Goal: Task Accomplishment & Management: Complete application form

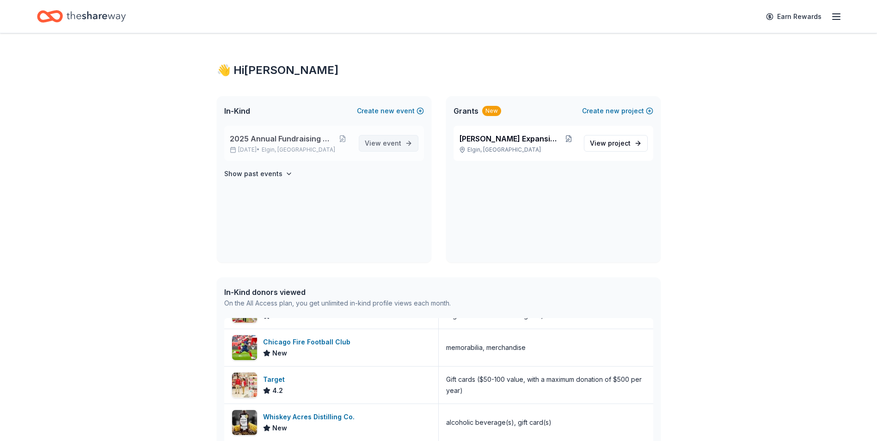
click at [384, 143] on span "event" at bounding box center [392, 143] width 18 height 8
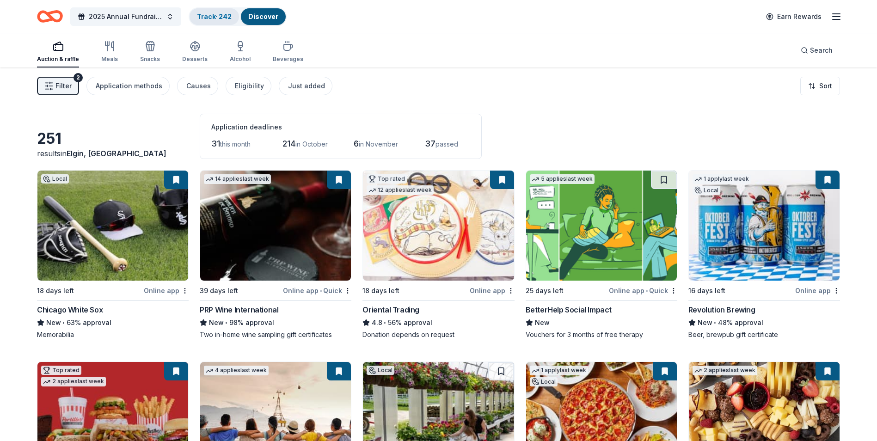
click at [215, 17] on link "Track · 242" at bounding box center [214, 16] width 35 height 8
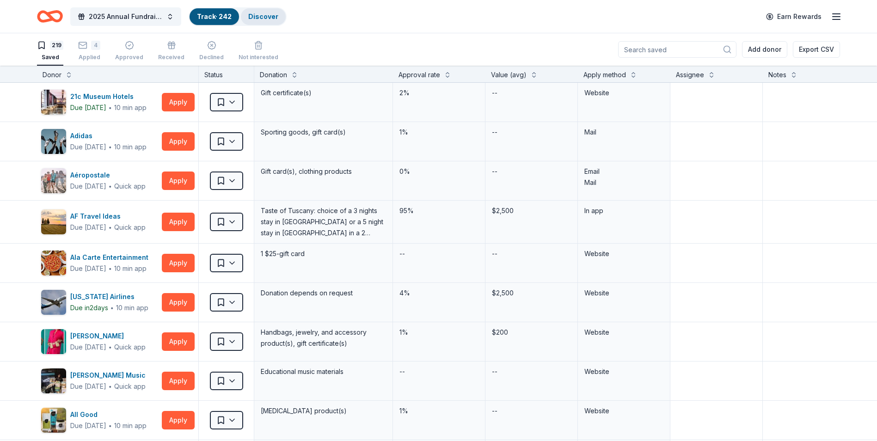
click at [268, 14] on link "Discover" at bounding box center [263, 16] width 30 height 8
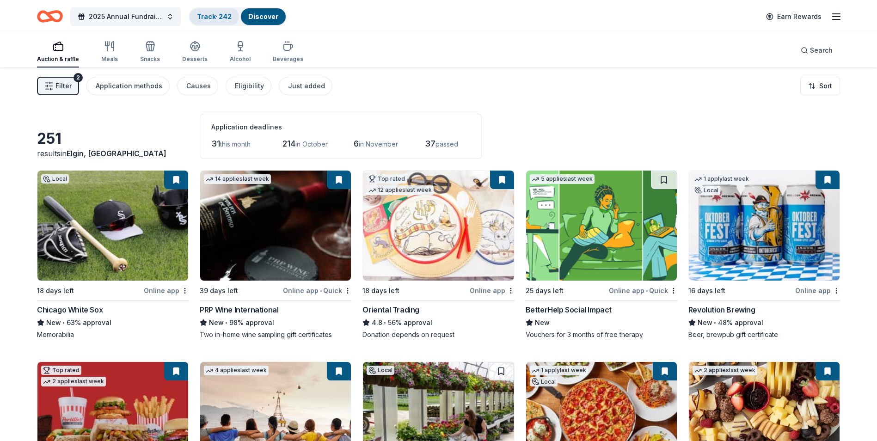
click at [206, 17] on link "Track · 242" at bounding box center [214, 16] width 35 height 8
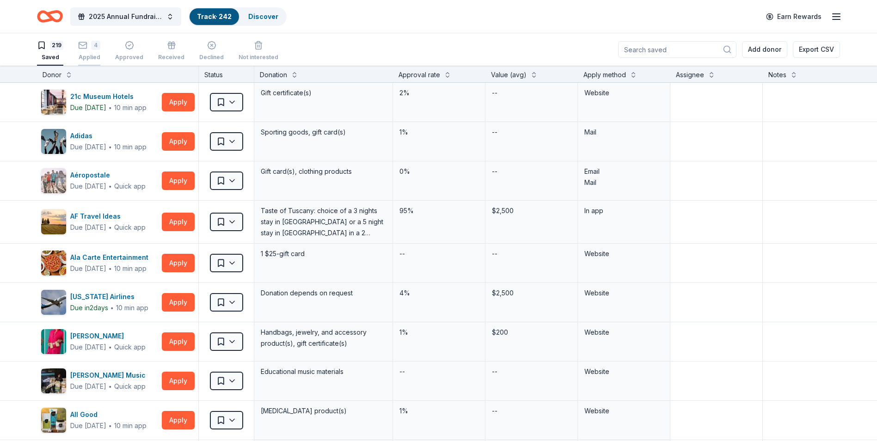
click at [84, 50] on div "4 Applied" at bounding box center [89, 51] width 22 height 20
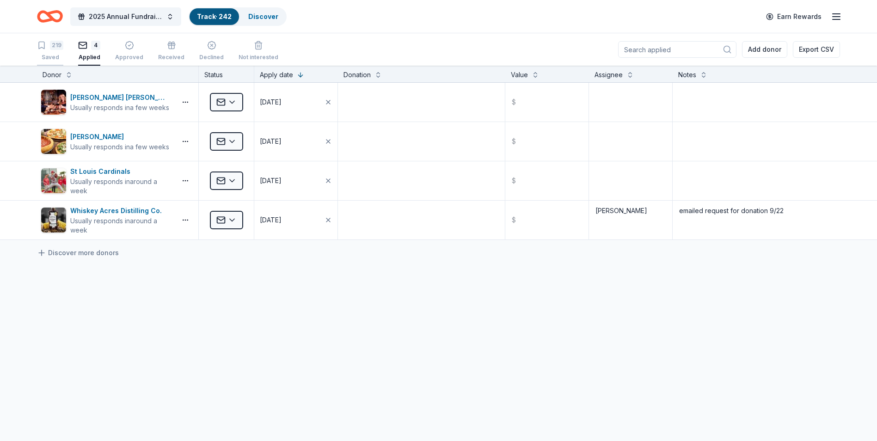
click at [54, 55] on div "Saved" at bounding box center [50, 57] width 26 height 7
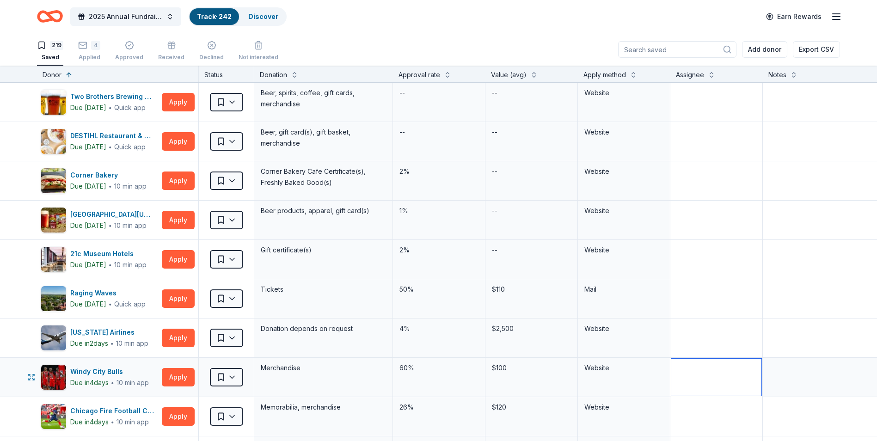
click at [685, 368] on textarea at bounding box center [716, 377] width 90 height 37
type textarea "Makenna"
click at [769, 368] on textarea at bounding box center [832, 377] width 137 height 37
click at [723, 371] on textarea "Makenna" at bounding box center [716, 377] width 90 height 37
click at [169, 376] on button "Apply" at bounding box center [178, 377] width 33 height 18
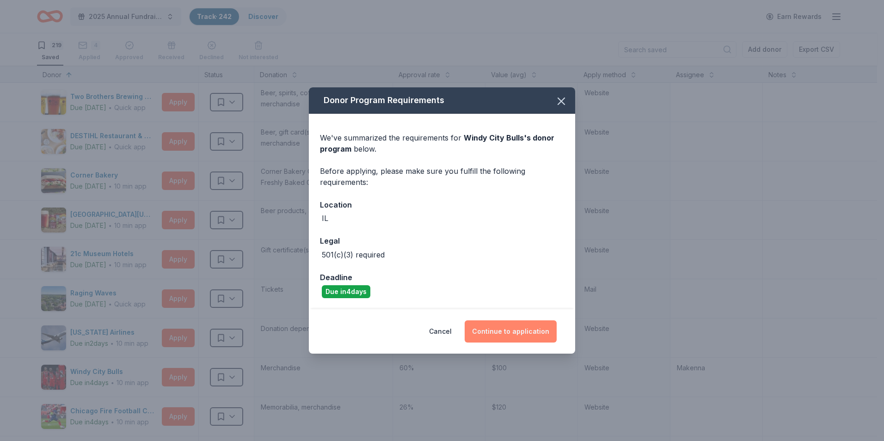
click at [505, 328] on button "Continue to application" at bounding box center [511, 331] width 92 height 22
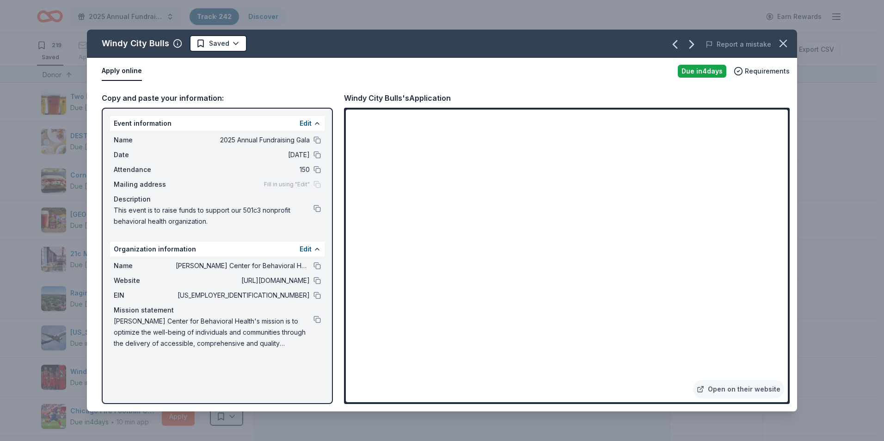
click at [246, 393] on div "Event information Edit Name 2025 Annual Fundraising Gala Date [DATE] Attendance…" at bounding box center [217, 256] width 231 height 296
click at [249, 388] on div "Event information Edit Name 2025 Annual Fundraising Gala Date [DATE] Attendance…" at bounding box center [217, 256] width 231 height 296
click at [200, 392] on div "Event information Edit Name 2025 Annual Fundraising Gala Date [DATE] Attendance…" at bounding box center [217, 256] width 231 height 296
click at [782, 50] on button "button" at bounding box center [783, 43] width 20 height 20
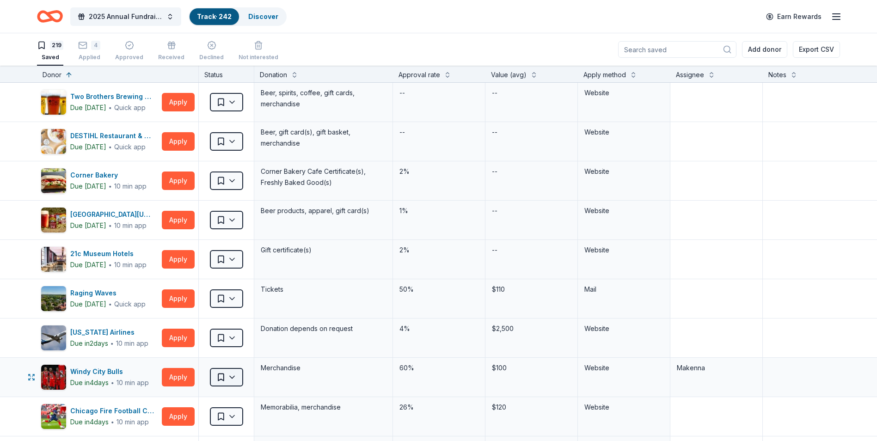
click at [232, 377] on html "2025 Annual Fundraising Gala Track · 242 Discover Earn Rewards 219 Saved 4 Appl…" at bounding box center [438, 220] width 877 height 441
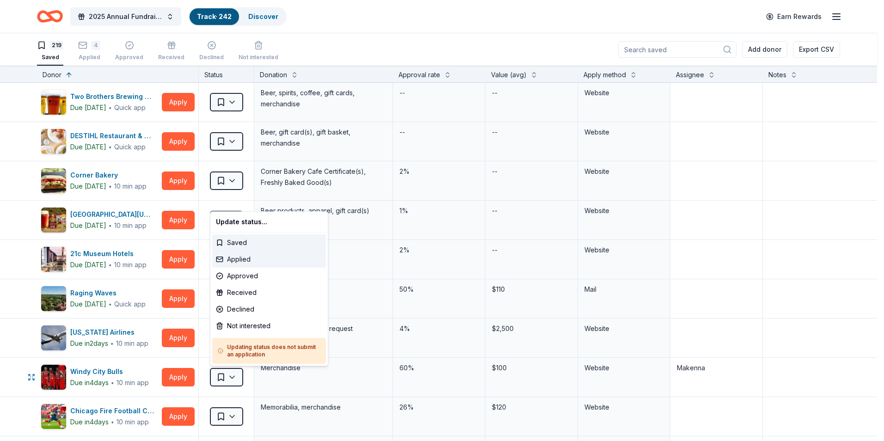
click at [253, 257] on div "Applied" at bounding box center [269, 259] width 114 height 17
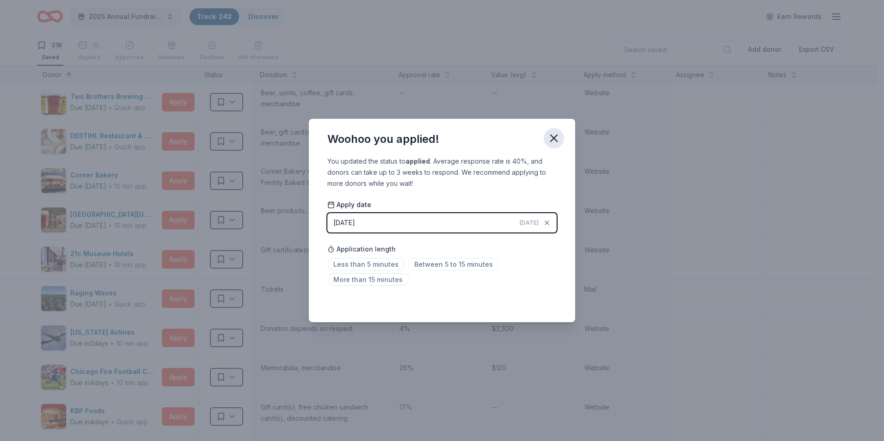
click at [553, 142] on icon "button" at bounding box center [554, 138] width 13 height 13
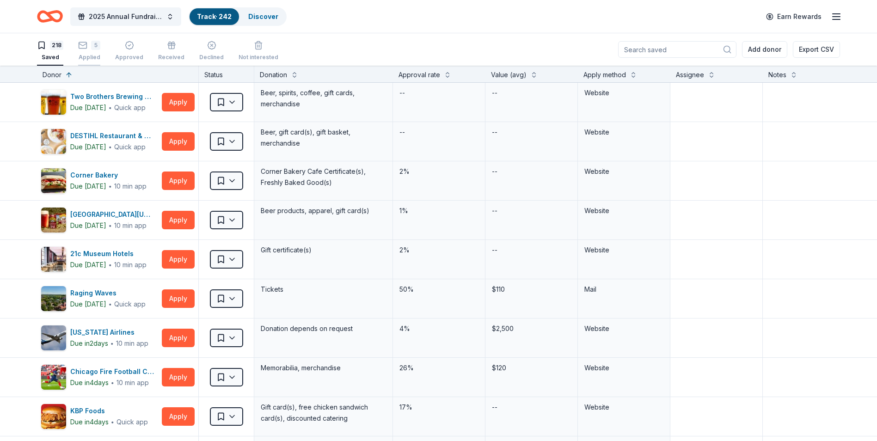
click at [85, 49] on icon "button" at bounding box center [82, 45] width 9 height 9
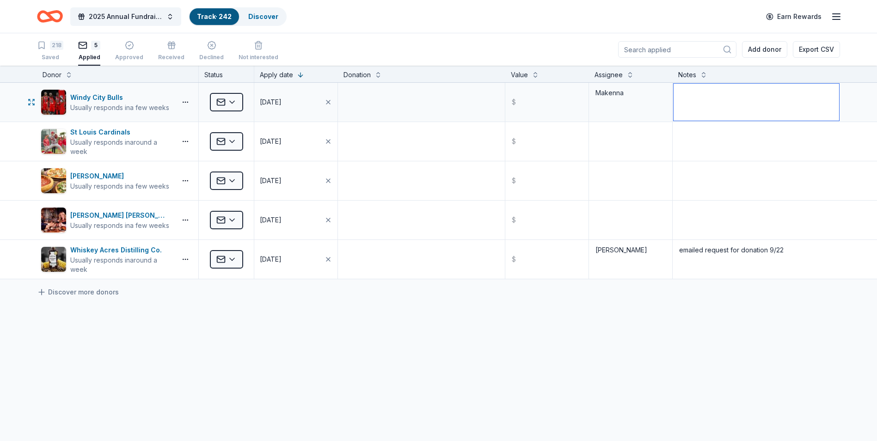
click at [739, 95] on textarea at bounding box center [757, 102] width 166 height 37
click at [643, 375] on div "Windy City Bulls Usually responds in a few weeks Applied [DATE] $ Makenna submi…" at bounding box center [438, 268] width 877 height 370
click at [739, 92] on textarea "submitted application. will take ~3 weeks to hear response" at bounding box center [757, 102] width 166 height 37
type textarea "submitted application 9/23. will take ~3 weeks to hear response"
click at [749, 323] on div "Windy City Bulls Usually responds in a few weeks Applied [DATE] $ Makenna submi…" at bounding box center [438, 268] width 877 height 370
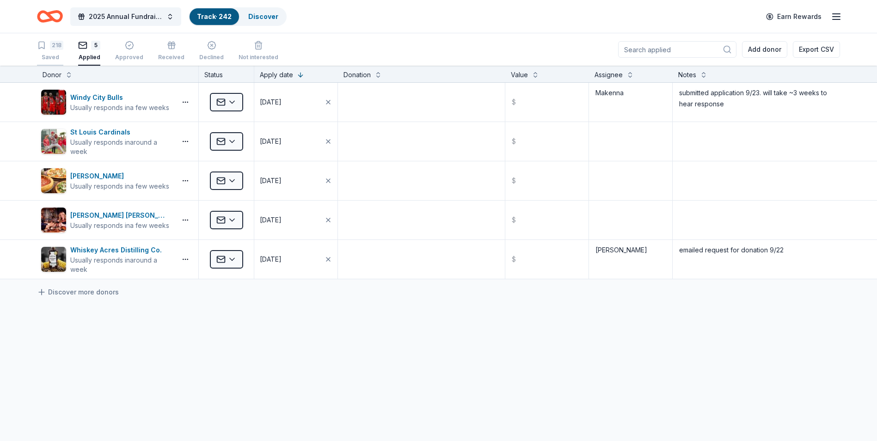
click at [49, 51] on div "218 Saved" at bounding box center [50, 51] width 26 height 20
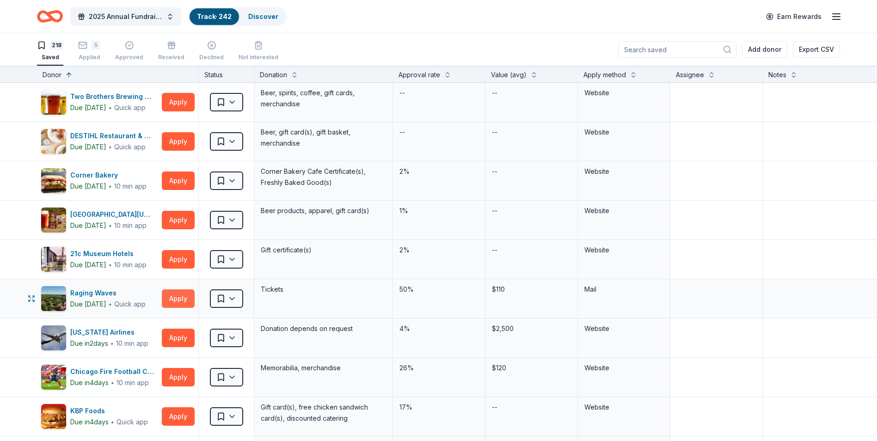
click at [169, 301] on button "Apply" at bounding box center [178, 298] width 33 height 18
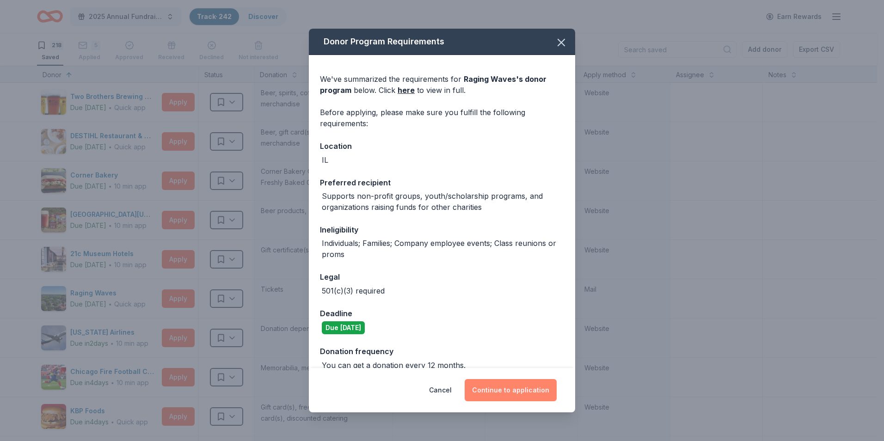
click at [506, 383] on button "Continue to application" at bounding box center [511, 390] width 92 height 22
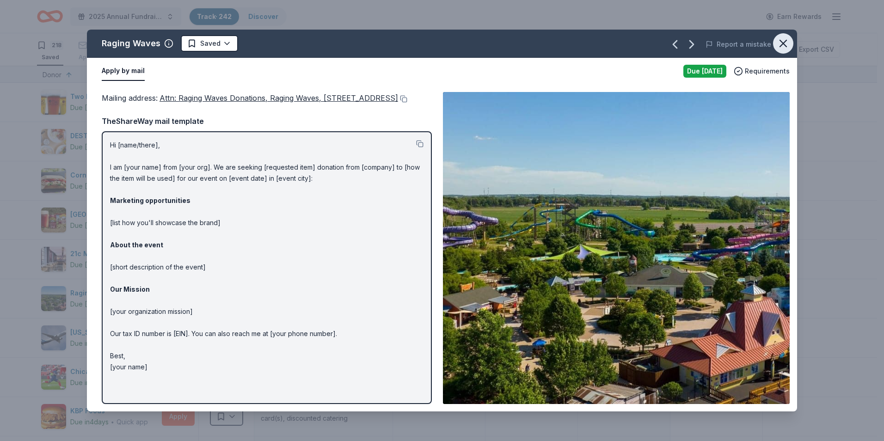
click at [782, 41] on icon "button" at bounding box center [783, 43] width 13 height 13
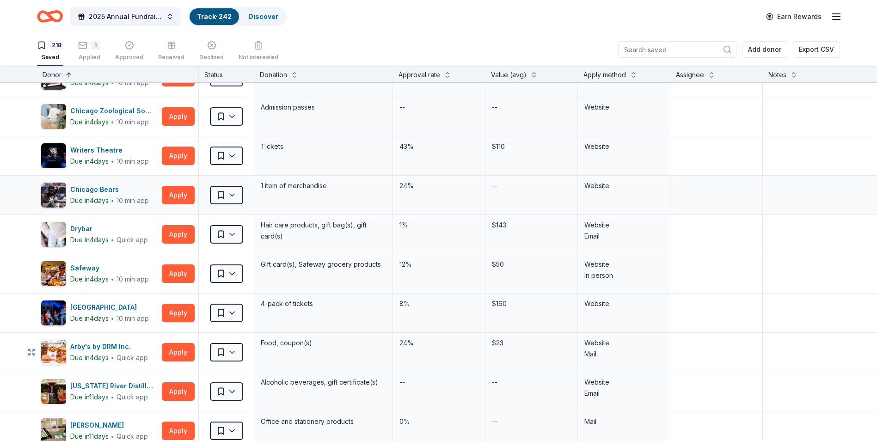
scroll to position [786, 0]
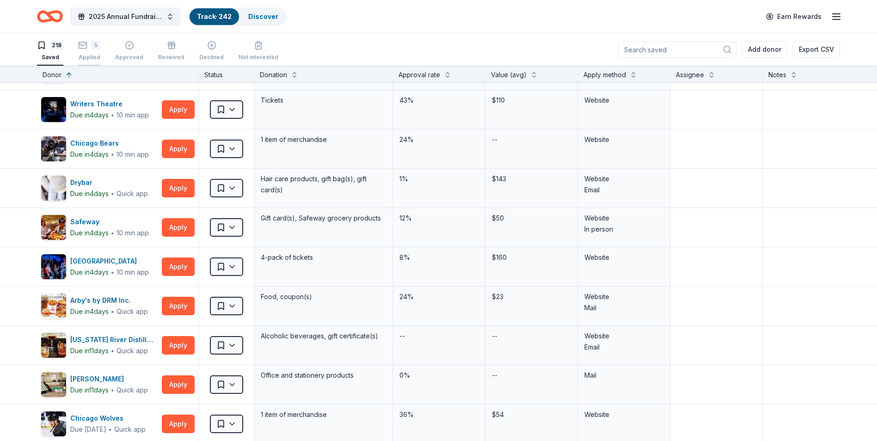
click at [86, 54] on div "Applied" at bounding box center [89, 57] width 22 height 7
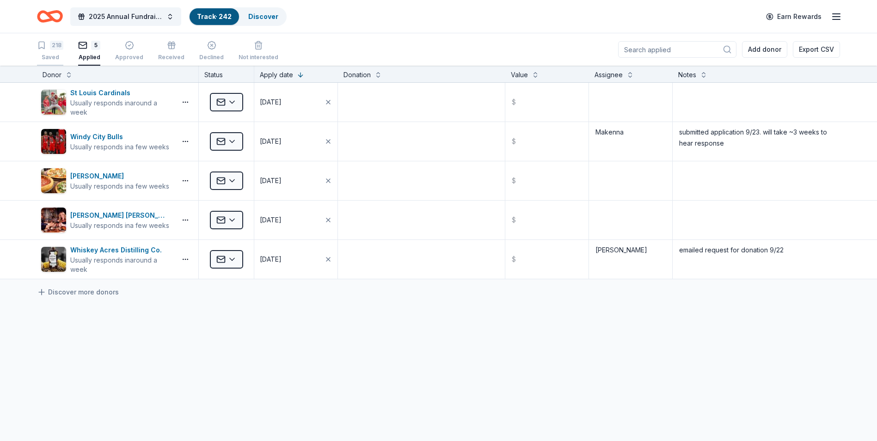
click at [49, 58] on div "Saved" at bounding box center [50, 57] width 26 height 7
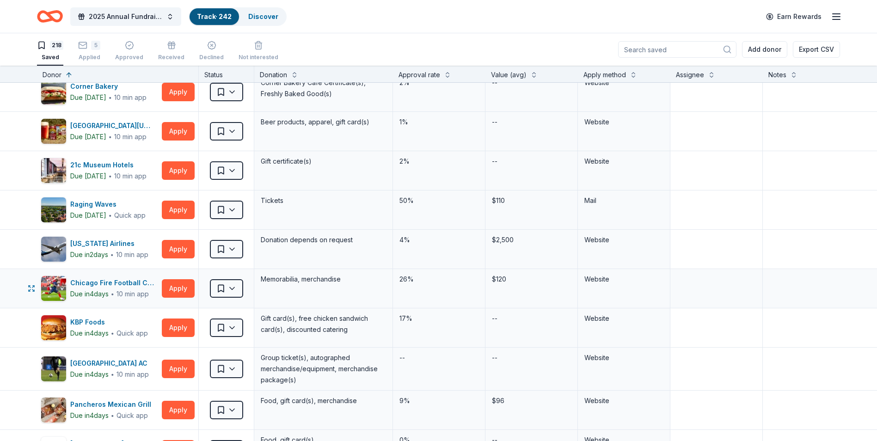
scroll to position [231, 0]
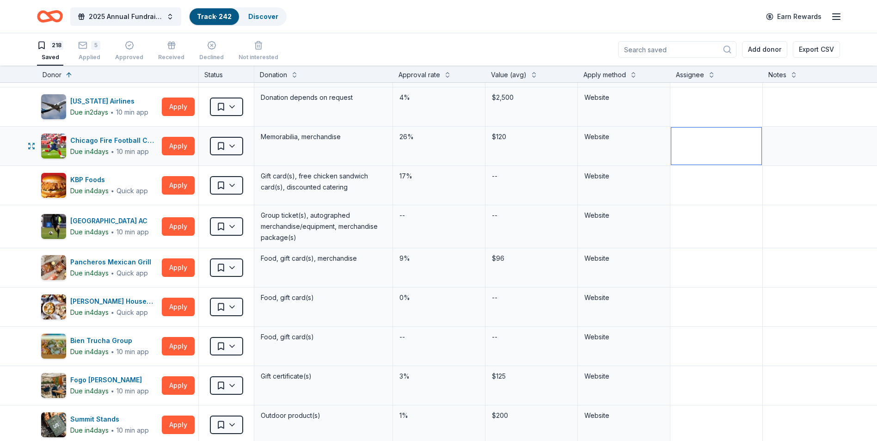
click at [704, 142] on textarea at bounding box center [716, 146] width 90 height 37
type textarea "Makenna"
click at [168, 146] on button "Apply" at bounding box center [178, 146] width 33 height 18
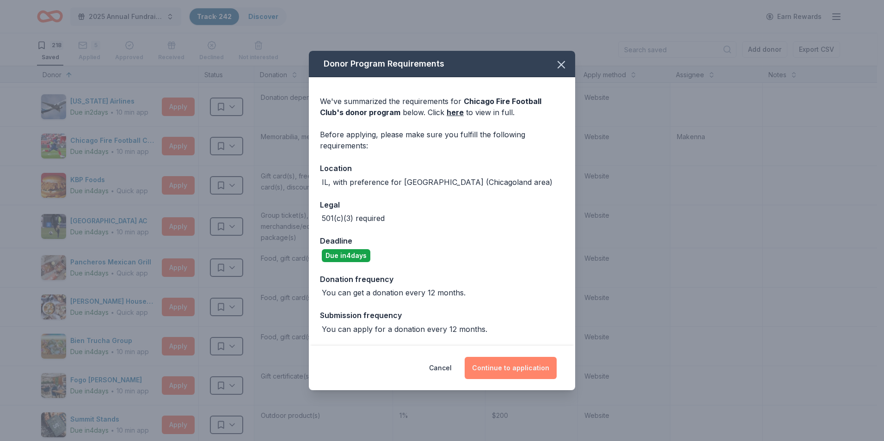
click at [532, 370] on button "Continue to application" at bounding box center [511, 368] width 92 height 22
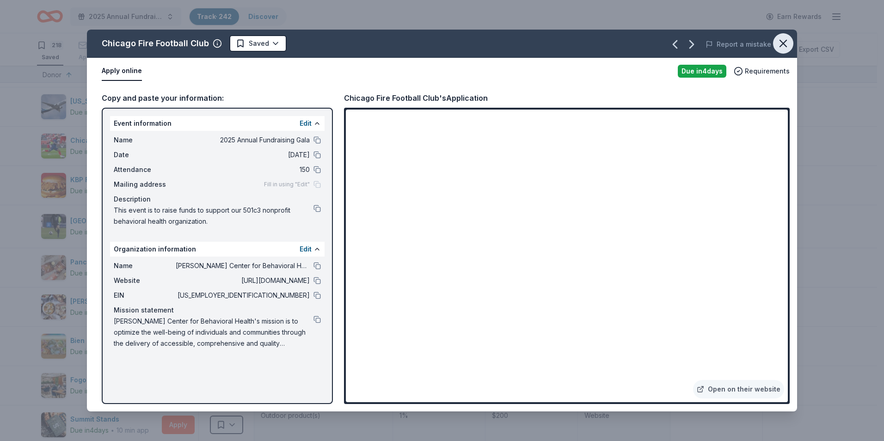
click at [777, 43] on icon "button" at bounding box center [783, 43] width 13 height 13
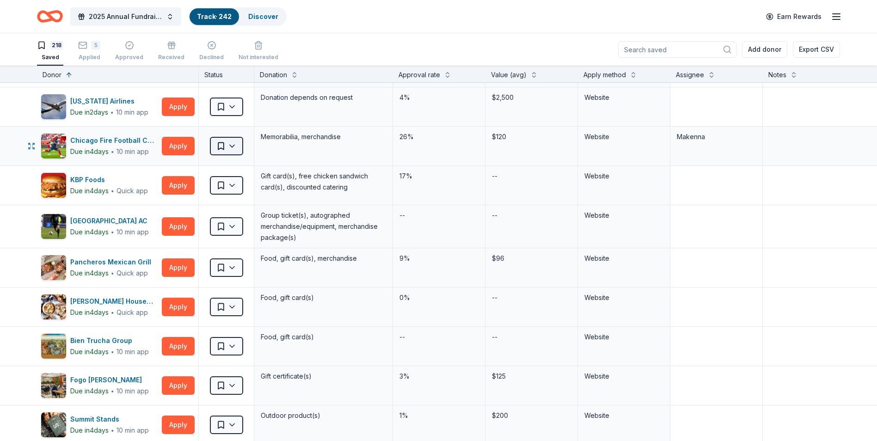
click at [223, 144] on html "2025 Annual Fundraising Gala Track · 242 Discover Earn Rewards 218 Saved 5 Appl…" at bounding box center [438, 220] width 877 height 441
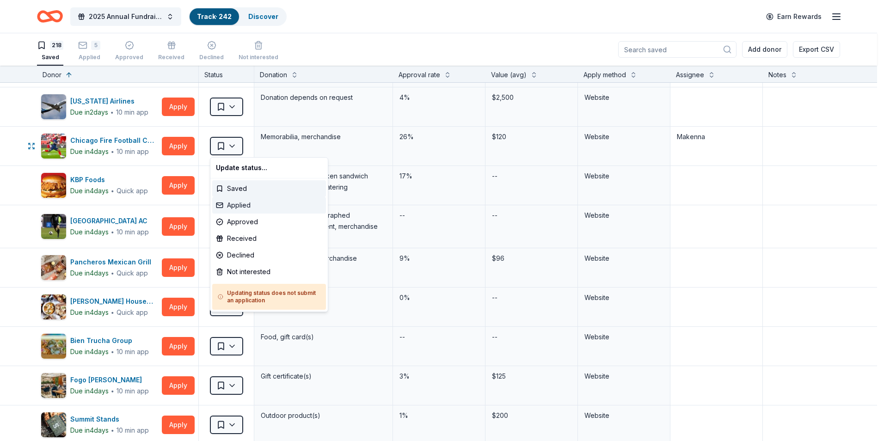
click at [252, 200] on div "Applied" at bounding box center [269, 205] width 114 height 17
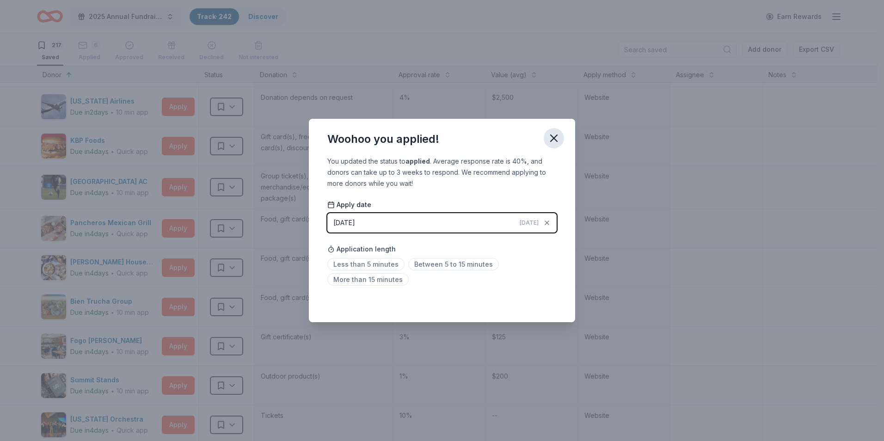
click at [550, 134] on icon "button" at bounding box center [554, 138] width 13 height 13
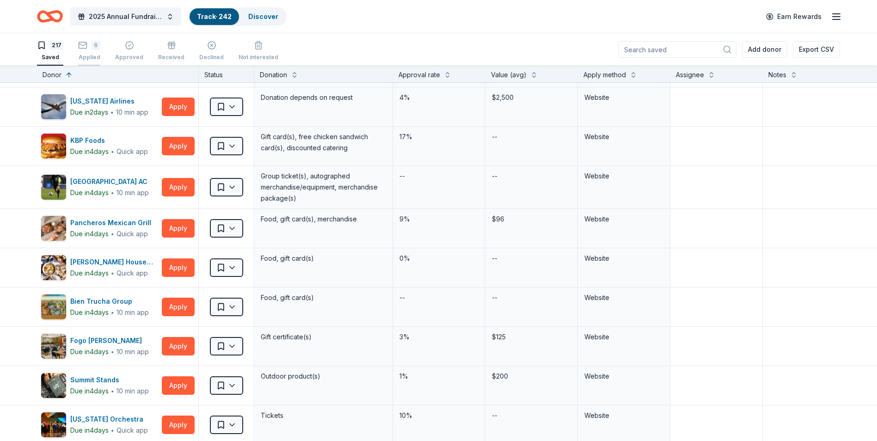
click at [80, 54] on div "Applied" at bounding box center [89, 52] width 22 height 7
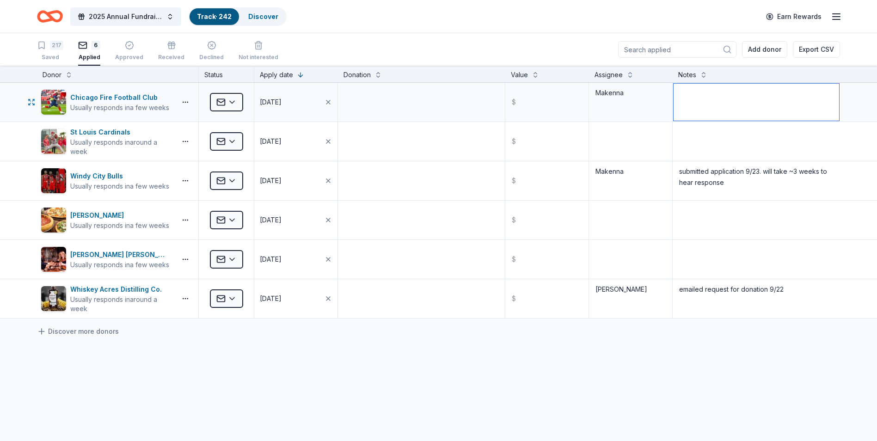
click at [706, 106] on textarea at bounding box center [757, 102] width 166 height 37
type textarea "submitted application 9/23"
click at [590, 358] on div "Chicago Fire Football Club Usually responds in a few weeks Applied [DATE] $ Mak…" at bounding box center [438, 288] width 877 height 410
click at [43, 50] on div "217 Saved" at bounding box center [50, 51] width 26 height 20
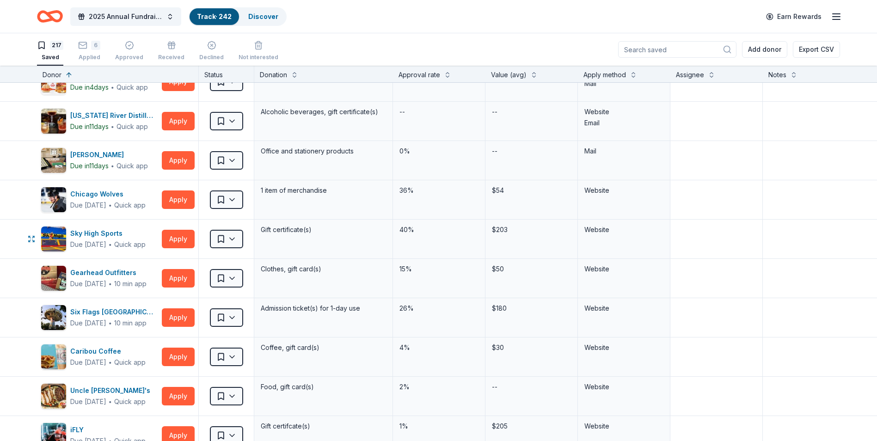
scroll to position [1017, 0]
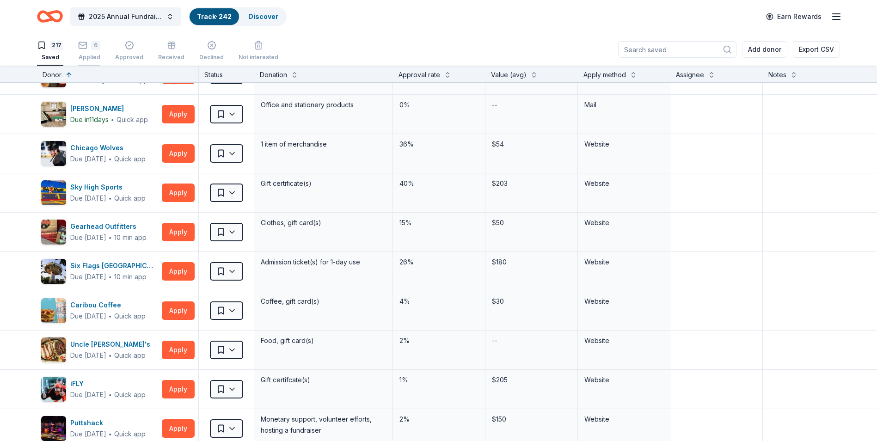
click at [94, 53] on div "6 Applied" at bounding box center [89, 48] width 22 height 20
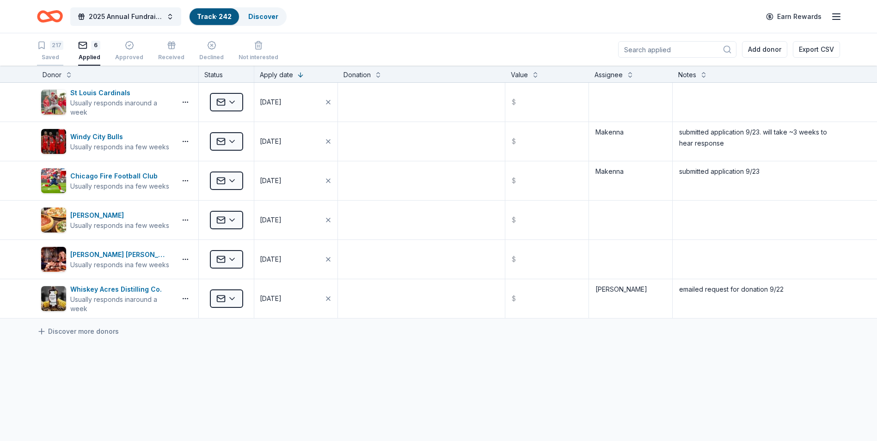
click at [50, 48] on div "217" at bounding box center [56, 45] width 13 height 9
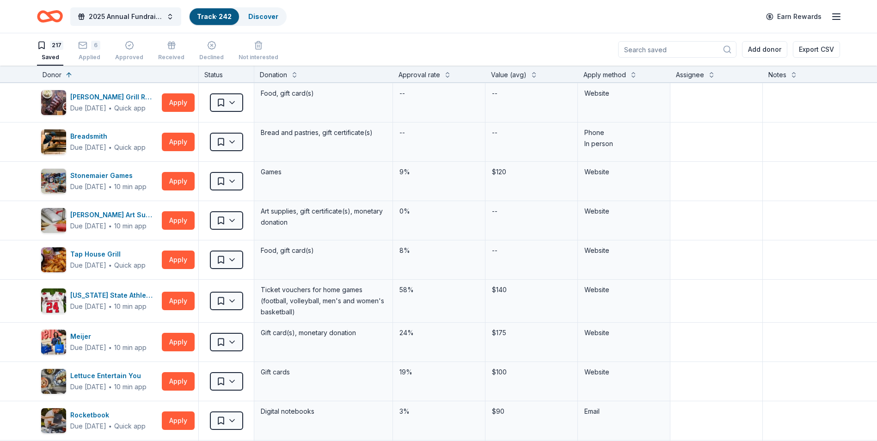
scroll to position [2079, 0]
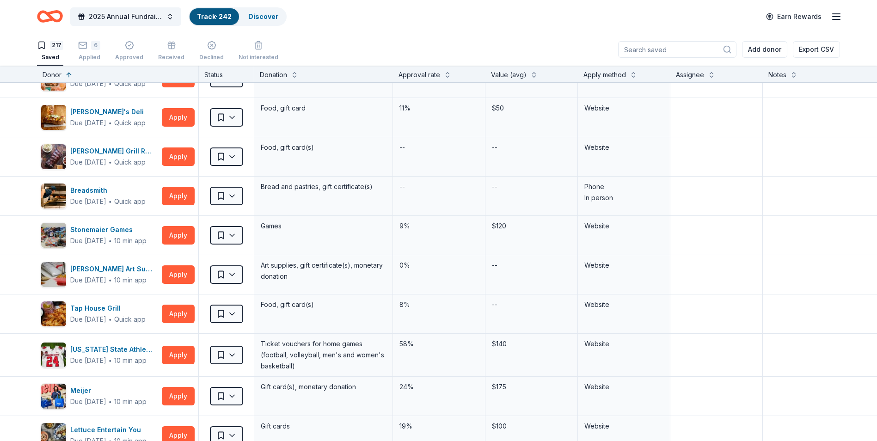
click at [838, 21] on icon "button" at bounding box center [836, 16] width 11 height 11
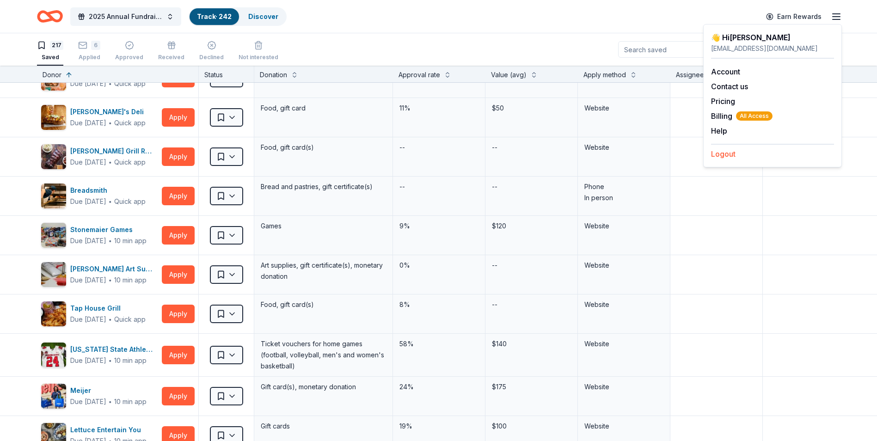
click at [731, 156] on button "Logout" at bounding box center [723, 153] width 25 height 11
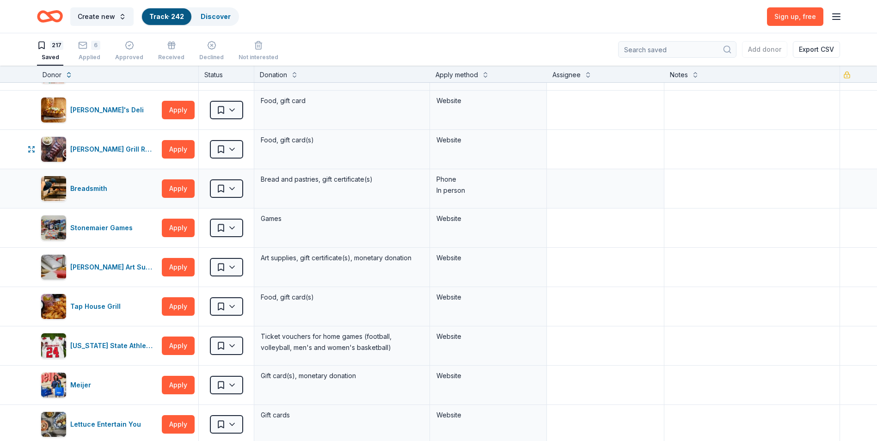
scroll to position [2068, 0]
